Goal: Task Accomplishment & Management: Manage account settings

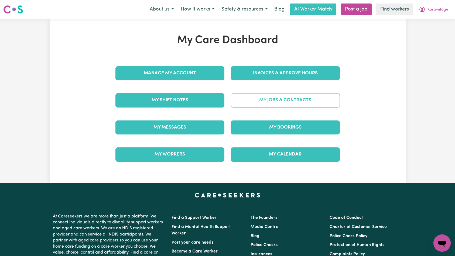
click at [272, 107] on link "My Jobs & Contracts" at bounding box center [285, 100] width 109 height 14
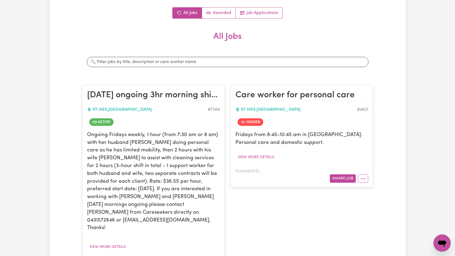
scroll to position [112, 0]
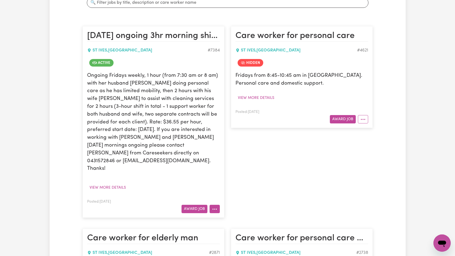
click at [216, 205] on button "More options" at bounding box center [214, 209] width 10 height 8
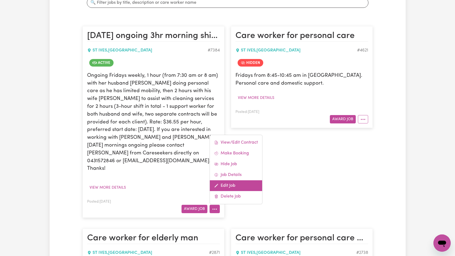
click at [237, 180] on link "Edit Job" at bounding box center [236, 185] width 52 height 11
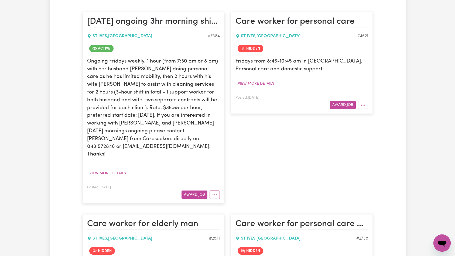
click at [247, 189] on div "Care worker for personal care [GEOGRAPHIC_DATA] , [GEOGRAPHIC_DATA] # 4621 Hidd…" at bounding box center [301, 107] width 148 height 202
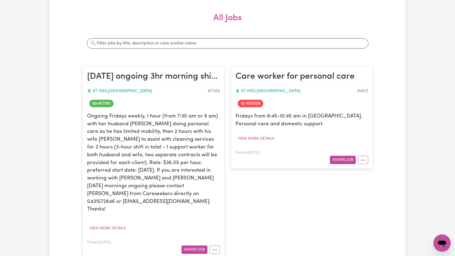
scroll to position [137, 0]
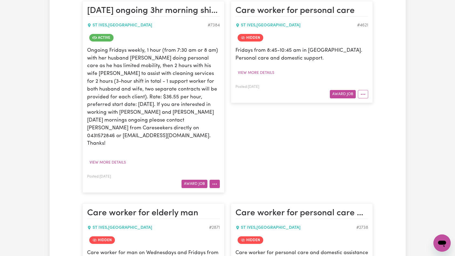
click at [216, 180] on button "More options" at bounding box center [214, 184] width 10 height 8
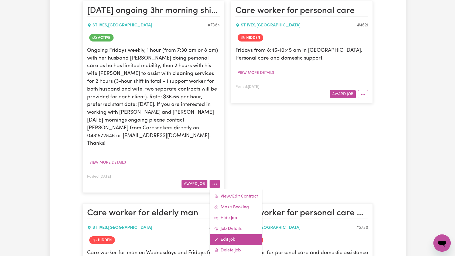
click at [235, 234] on link "Edit Job" at bounding box center [236, 239] width 52 height 11
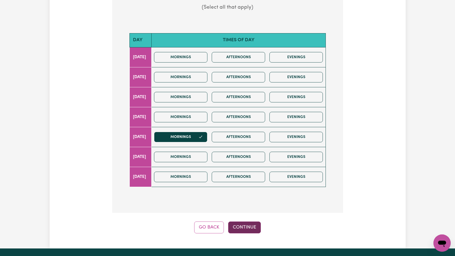
click at [241, 224] on button "Continue" at bounding box center [244, 227] width 33 height 12
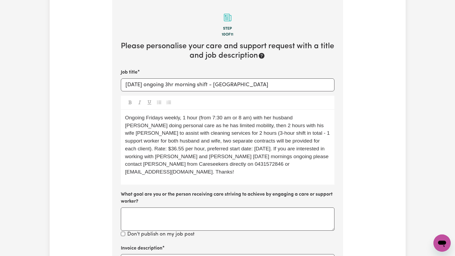
scroll to position [194, 0]
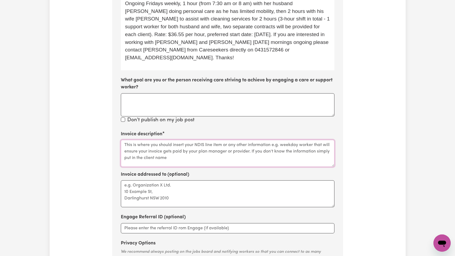
click at [192, 151] on textarea "Invoice description" at bounding box center [227, 153] width 213 height 27
paste textarea "Personal Care, Domestic support and Social Support"
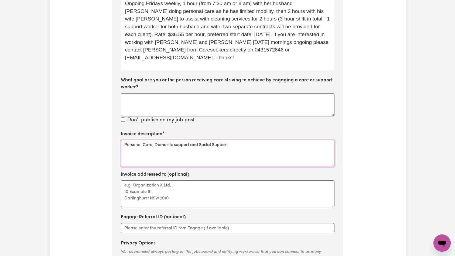
type textarea "Personal Care, Domestic support and Social Support"
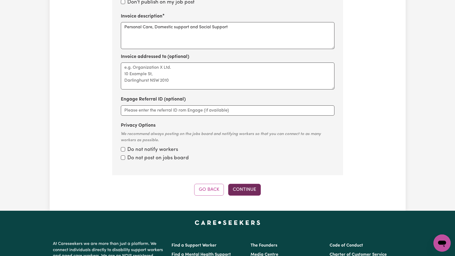
click at [242, 184] on button "Continue" at bounding box center [244, 190] width 33 height 12
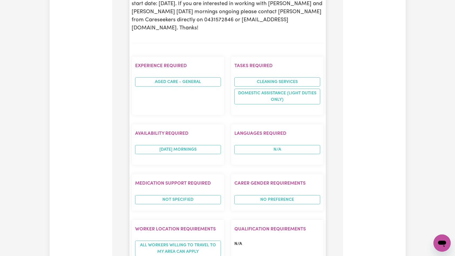
scroll to position [438, 0]
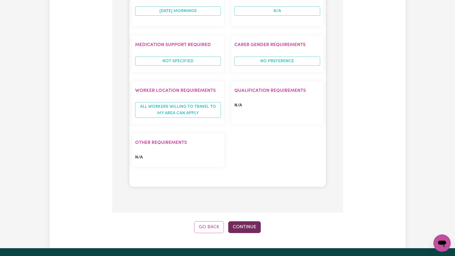
click at [241, 221] on button "Continue" at bounding box center [244, 227] width 33 height 12
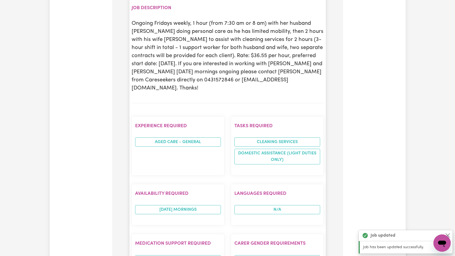
scroll to position [0, 0]
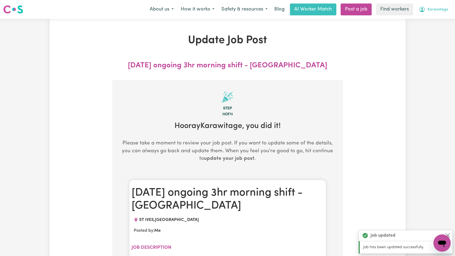
click at [432, 11] on span "Karawitage" at bounding box center [437, 10] width 21 height 6
click at [432, 29] on link "Logout" at bounding box center [429, 31] width 43 height 10
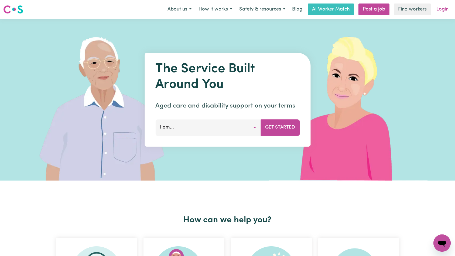
click at [440, 9] on link "Login" at bounding box center [442, 10] width 19 height 12
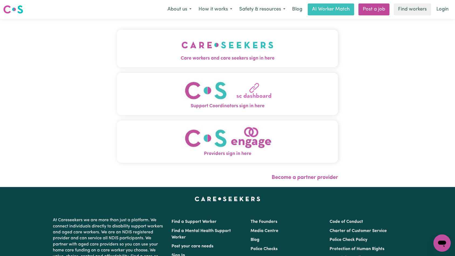
click at [152, 49] on button "Care workers and care seekers sign in here" at bounding box center [227, 49] width 221 height 38
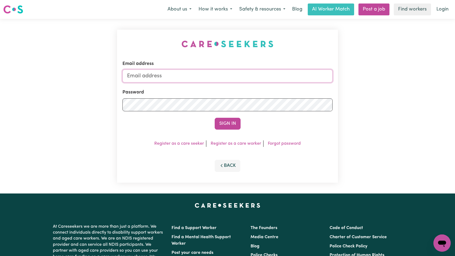
click at [261, 79] on input "Email address" at bounding box center [227, 76] width 210 height 13
type input "[EMAIL_ADDRESS][DOMAIN_NAME]"
click at [235, 121] on button "Sign In" at bounding box center [227, 124] width 26 height 12
